Goal: Understand process/instructions

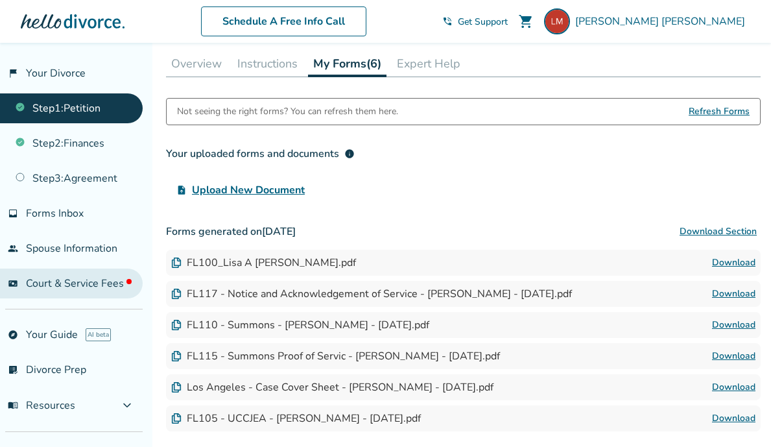
click at [51, 277] on span "Court & Service Fees" at bounding box center [79, 283] width 106 height 14
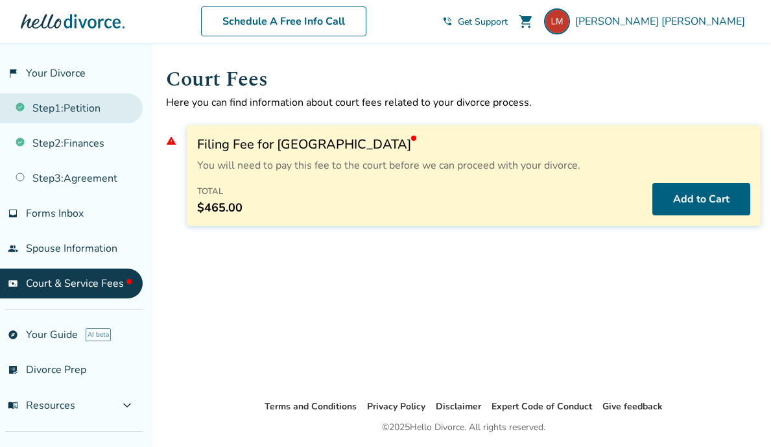
click at [104, 113] on link "Step 1 : Petition" at bounding box center [71, 108] width 143 height 30
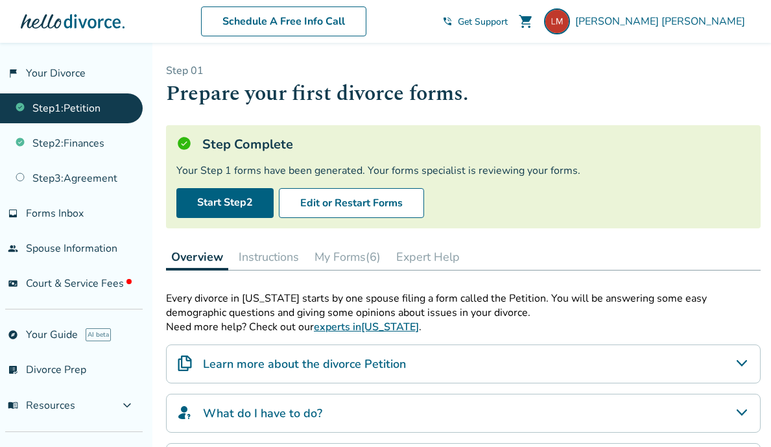
click at [279, 257] on button "Instructions" at bounding box center [268, 257] width 71 height 26
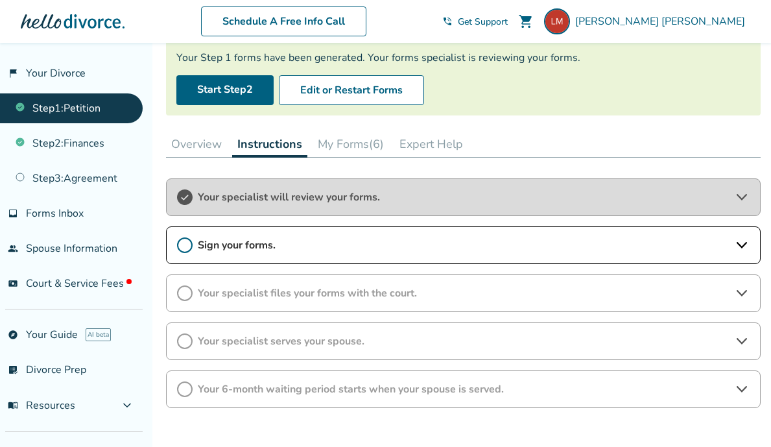
scroll to position [115, 0]
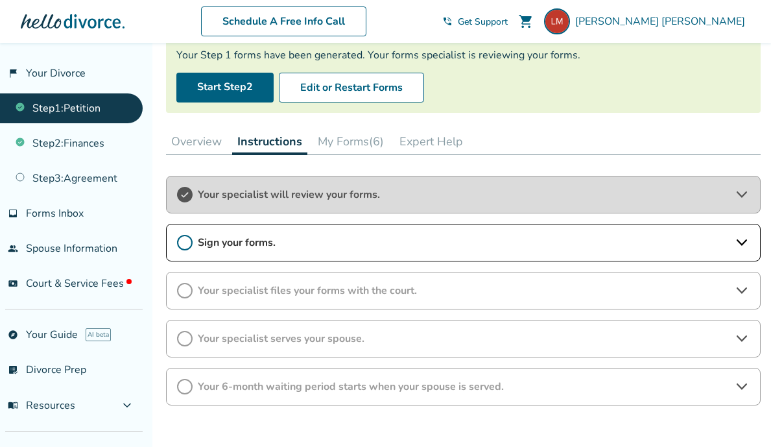
click at [279, 325] on div "Your specialist serves your spouse." at bounding box center [463, 339] width 594 height 38
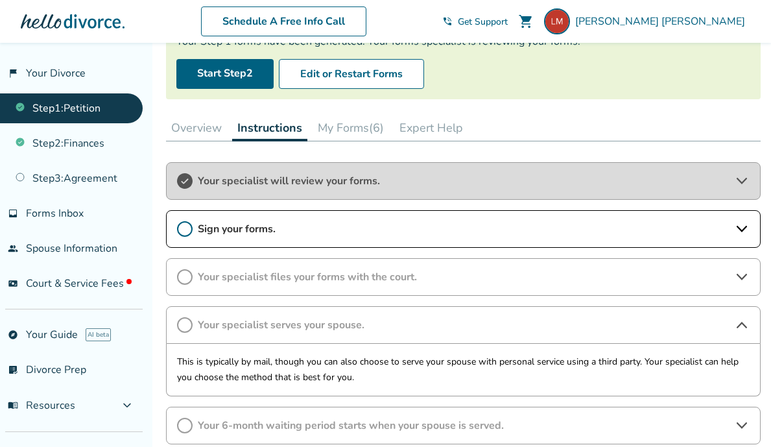
scroll to position [131, 0]
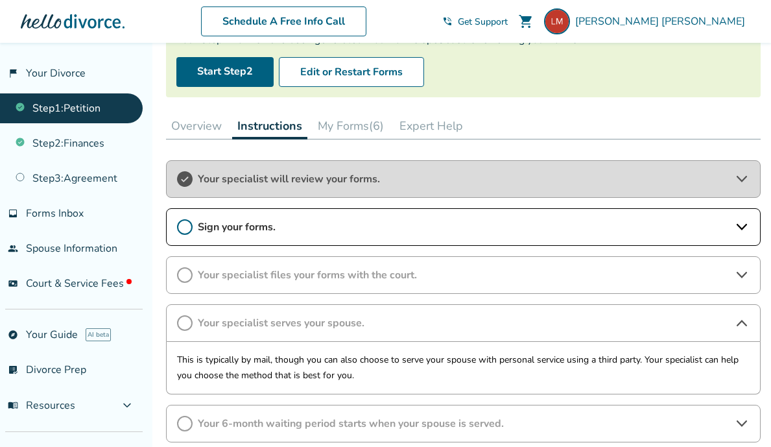
click at [306, 273] on span "Your specialist files your forms with the court." at bounding box center [463, 275] width 531 height 14
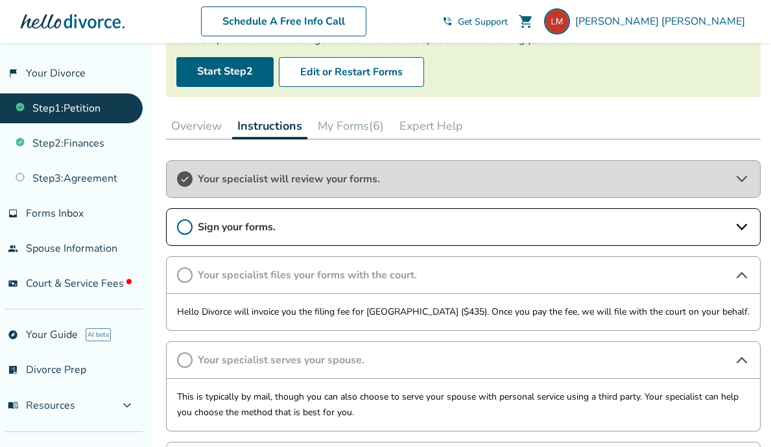
click at [344, 232] on span "Sign your forms." at bounding box center [463, 227] width 531 height 14
